Goal: Complete application form

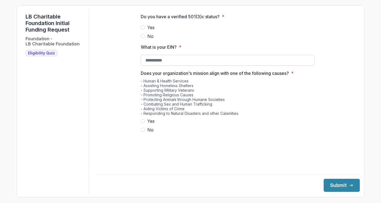
click at [163, 65] on input "What is your EIN? *" at bounding box center [228, 60] width 174 height 11
click at [47, 53] on span "Eligibility Quiz" at bounding box center [41, 53] width 27 height 5
click at [43, 51] on span "Eligibility Quiz" at bounding box center [41, 53] width 27 height 5
click at [40, 56] on div "LB Charitable Foundation Initial Funding Request Foundation - LB Charitable Fou…" at bounding box center [55, 101] width 68 height 185
click at [39, 53] on span "Eligibility Quiz" at bounding box center [41, 53] width 27 height 5
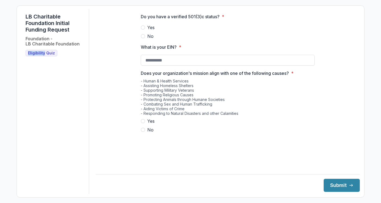
click at [39, 53] on span "Eligibility Quiz" at bounding box center [41, 53] width 27 height 5
click at [48, 53] on span "Eligibility Quiz" at bounding box center [41, 53] width 27 height 5
click at [55, 61] on div "LB Charitable Foundation Initial Funding Request Foundation - LB Charitable Fou…" at bounding box center [55, 101] width 68 height 185
